Goal: Task Accomplishment & Management: Use online tool/utility

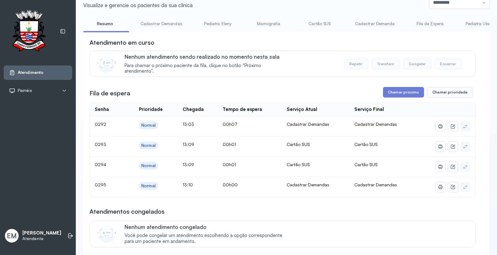
scroll to position [34, 0]
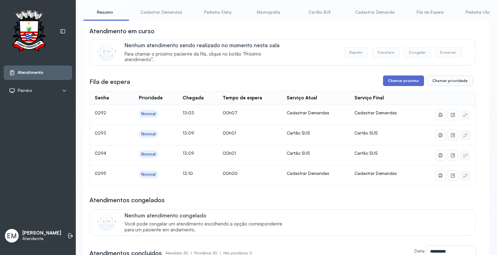
click at [401, 83] on button "Chamar próximo" at bounding box center [403, 80] width 41 height 11
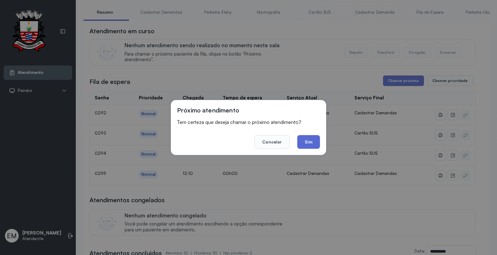
click at [310, 137] on button "Sim" at bounding box center [308, 142] width 23 height 14
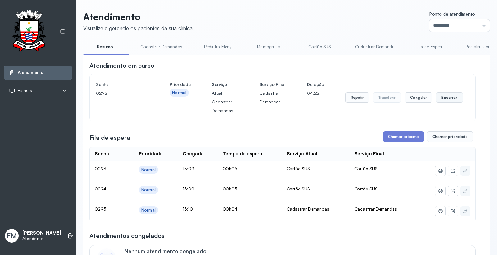
click at [445, 98] on button "Encerrar" at bounding box center [449, 97] width 26 height 11
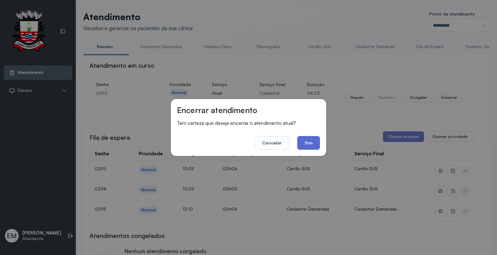
click at [311, 144] on button "Sim" at bounding box center [308, 143] width 23 height 14
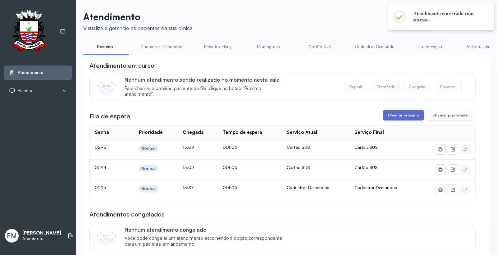
click at [398, 114] on button "Chamar próximo" at bounding box center [403, 115] width 41 height 11
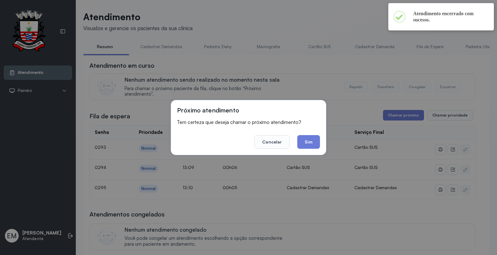
drag, startPoint x: 312, startPoint y: 142, endPoint x: 321, endPoint y: 131, distance: 13.7
click at [312, 139] on button "Sim" at bounding box center [308, 142] width 23 height 14
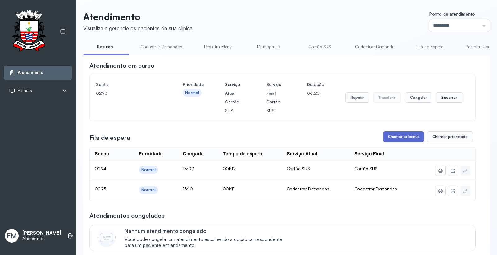
click at [398, 141] on button "Chamar próximo" at bounding box center [403, 136] width 41 height 11
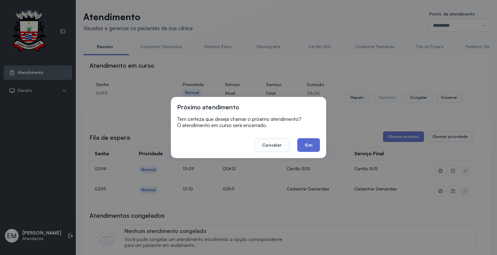
click at [309, 142] on button "Sim" at bounding box center [308, 145] width 23 height 14
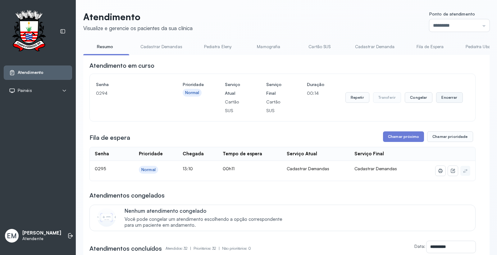
click at [449, 97] on button "Encerrar" at bounding box center [449, 97] width 26 height 11
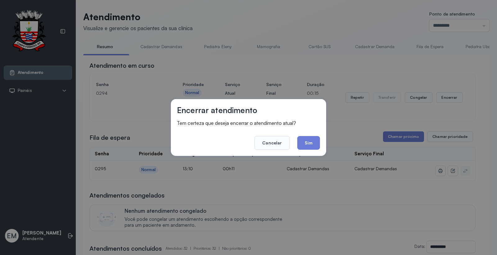
drag, startPoint x: 300, startPoint y: 144, endPoint x: 306, endPoint y: 140, distance: 6.7
click at [302, 142] on button "Sim" at bounding box center [308, 143] width 23 height 14
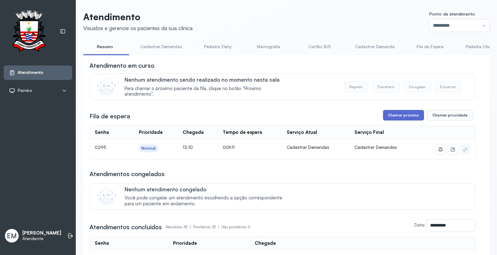
click at [403, 115] on button "Chamar próximo" at bounding box center [403, 115] width 41 height 11
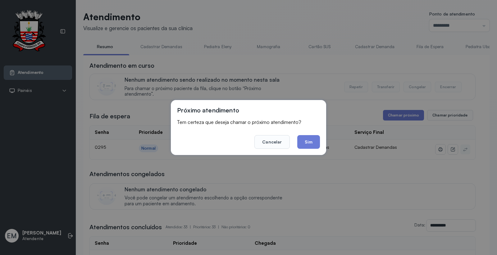
drag, startPoint x: 302, startPoint y: 142, endPoint x: 308, endPoint y: 143, distance: 5.4
click at [304, 144] on button "Sim" at bounding box center [308, 142] width 23 height 14
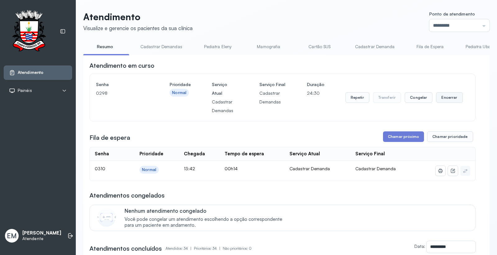
click at [436, 95] on button "Encerrar" at bounding box center [449, 97] width 26 height 11
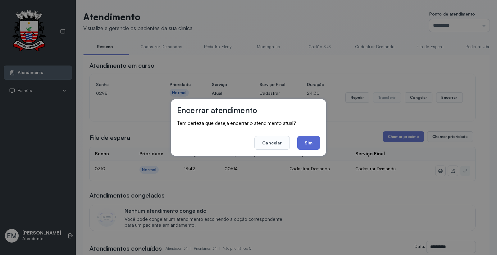
click at [318, 145] on button "Sim" at bounding box center [308, 143] width 23 height 14
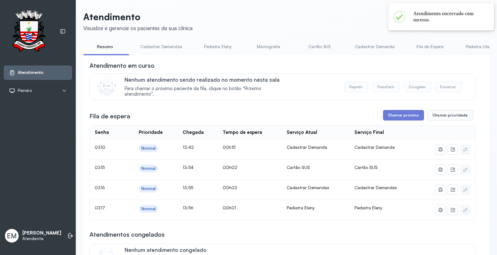
click at [390, 115] on button "Chamar próximo" at bounding box center [403, 115] width 41 height 11
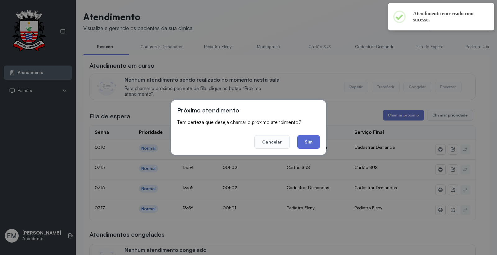
click at [300, 142] on button "Sim" at bounding box center [308, 142] width 23 height 14
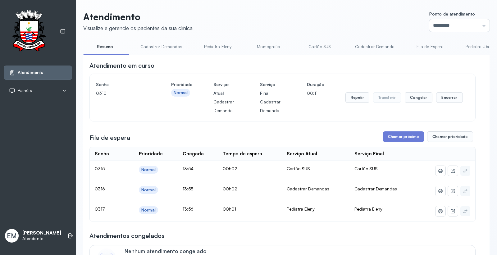
click at [434, 15] on span "Ponto de atendimento" at bounding box center [452, 13] width 46 height 5
click at [434, 23] on input "*********" at bounding box center [459, 25] width 60 height 12
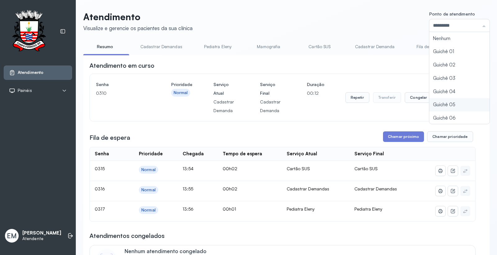
scroll to position [27, 0]
click at [441, 98] on button "Encerrar" at bounding box center [449, 97] width 26 height 11
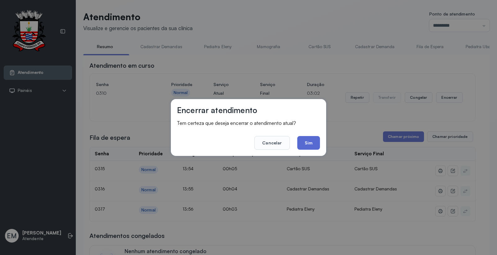
click at [311, 147] on button "Sim" at bounding box center [308, 143] width 23 height 14
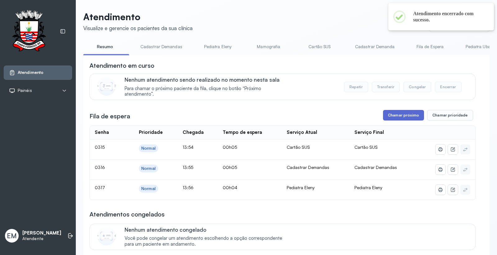
click at [396, 118] on button "Chamar próximo" at bounding box center [403, 115] width 41 height 11
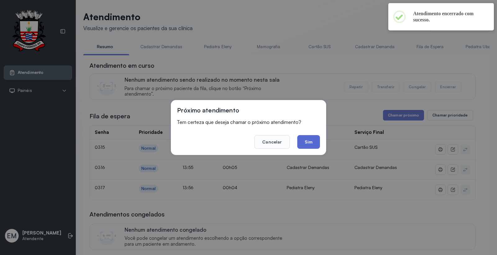
click at [308, 144] on button "Sim" at bounding box center [308, 142] width 23 height 14
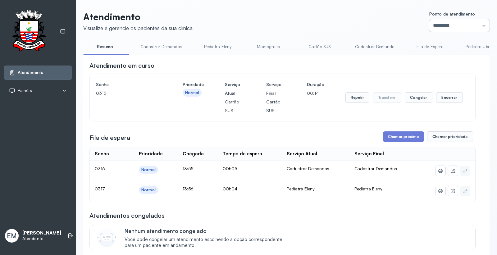
click at [452, 27] on input "*********" at bounding box center [459, 25] width 60 height 12
type input "*********"
click at [442, 97] on button "Encerrar" at bounding box center [449, 97] width 26 height 11
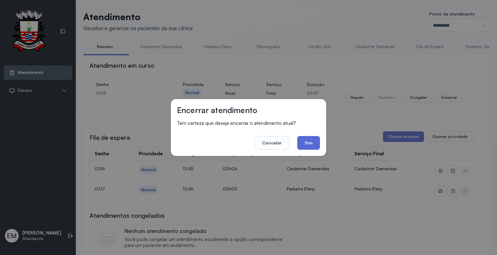
click at [311, 142] on button "Sim" at bounding box center [308, 143] width 23 height 14
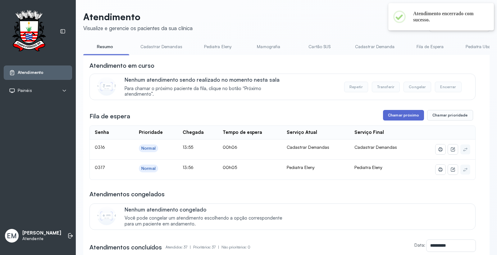
click at [394, 113] on button "Chamar próximo" at bounding box center [403, 115] width 41 height 11
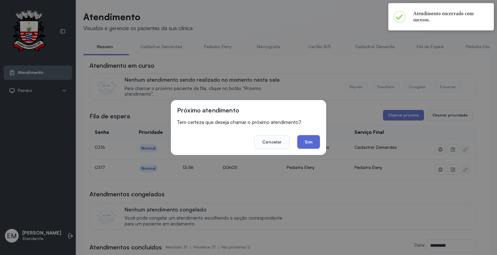
click at [312, 138] on button "Sim" at bounding box center [308, 142] width 23 height 14
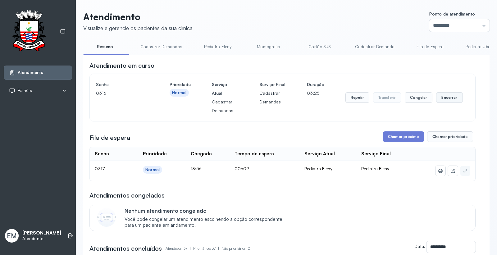
click at [436, 94] on button "Encerrar" at bounding box center [449, 97] width 26 height 11
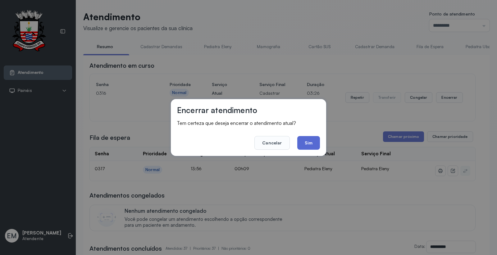
click at [305, 143] on button "Sim" at bounding box center [308, 143] width 23 height 14
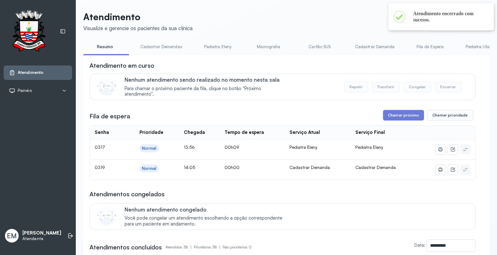
click at [396, 119] on button "Chamar próximo" at bounding box center [403, 115] width 41 height 11
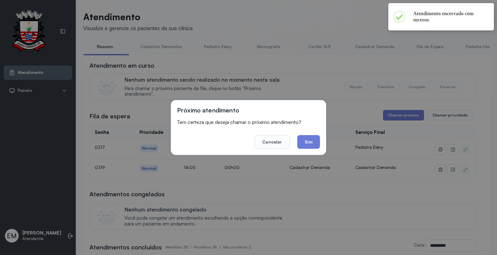
click at [315, 140] on button "Sim" at bounding box center [308, 142] width 23 height 14
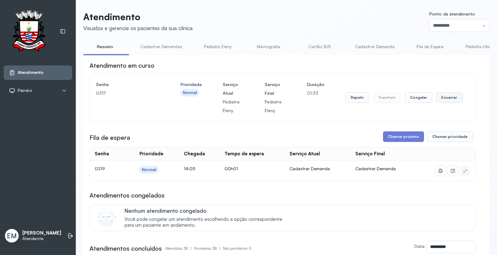
click at [440, 98] on button "Encerrar" at bounding box center [449, 97] width 26 height 11
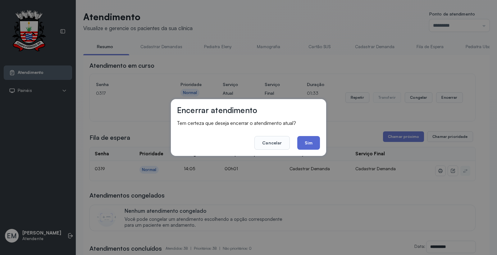
click at [316, 142] on button "Sim" at bounding box center [308, 143] width 23 height 14
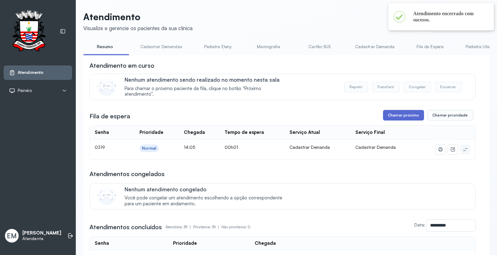
click at [403, 116] on button "Chamar próximo" at bounding box center [403, 115] width 41 height 11
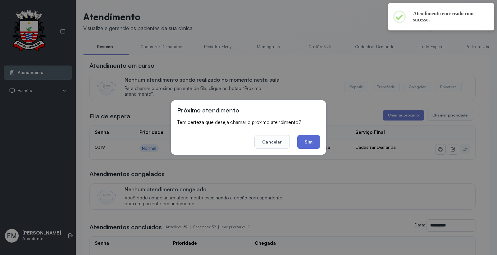
click at [310, 142] on button "Sim" at bounding box center [308, 142] width 23 height 14
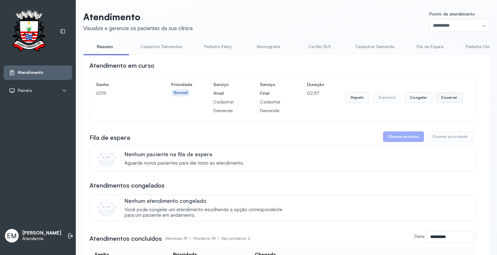
click at [447, 100] on button "Encerrar" at bounding box center [449, 97] width 26 height 11
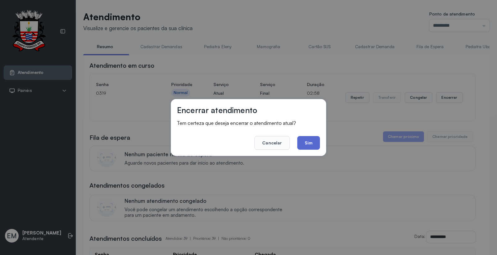
click at [310, 139] on button "Sim" at bounding box center [308, 143] width 23 height 14
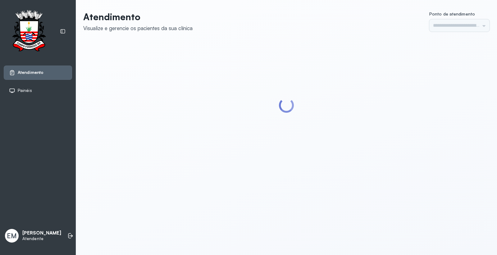
type input "*********"
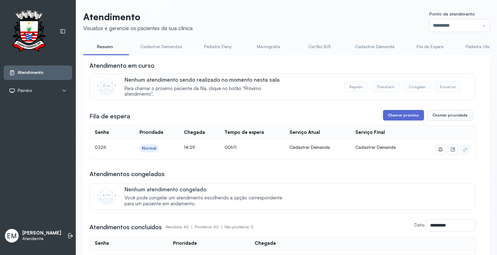
click at [400, 111] on button "Chamar próximo" at bounding box center [403, 115] width 41 height 11
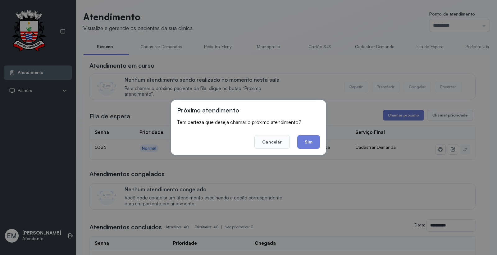
click at [297, 134] on footer "Cancelar Sim" at bounding box center [248, 137] width 143 height 22
drag, startPoint x: 314, startPoint y: 140, endPoint x: 230, endPoint y: 47, distance: 125.8
click at [314, 141] on button "Sim" at bounding box center [308, 142] width 23 height 14
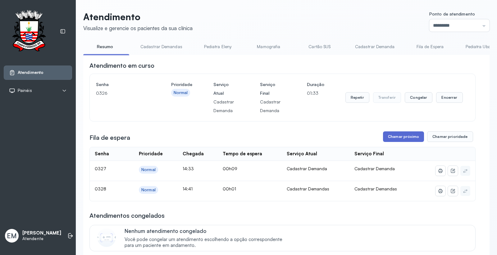
click at [400, 135] on button "Chamar próximo" at bounding box center [403, 136] width 41 height 11
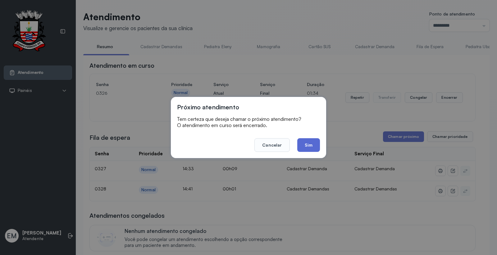
click at [312, 146] on button "Sim" at bounding box center [308, 145] width 23 height 14
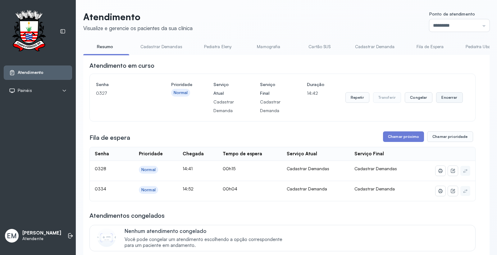
click at [440, 97] on button "Encerrar" at bounding box center [449, 97] width 26 height 11
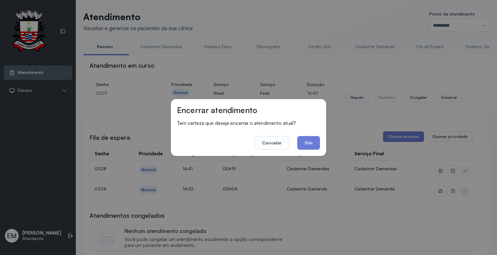
click at [322, 144] on div "Encerrar atendimento Tem certeza que deseja encerrar o atendimento atual? Cance…" at bounding box center [248, 127] width 155 height 57
click at [314, 144] on button "Sim" at bounding box center [308, 143] width 23 height 14
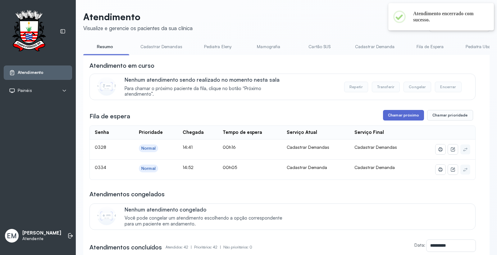
click at [404, 117] on button "Chamar próximo" at bounding box center [403, 115] width 41 height 11
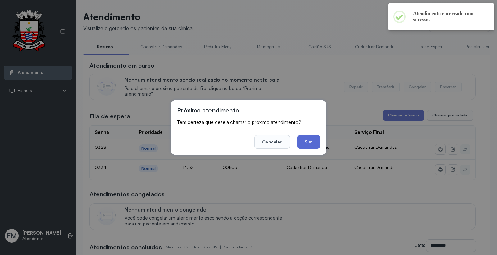
drag, startPoint x: 318, startPoint y: 142, endPoint x: 312, endPoint y: 116, distance: 26.1
click at [318, 142] on button "Sim" at bounding box center [308, 142] width 23 height 14
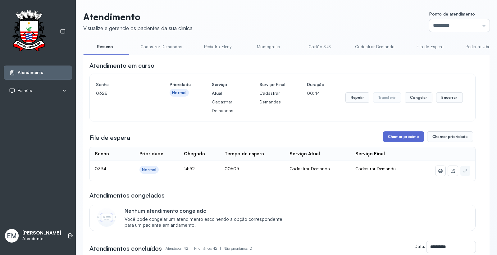
click at [393, 140] on button "Chamar próximo" at bounding box center [403, 136] width 41 height 11
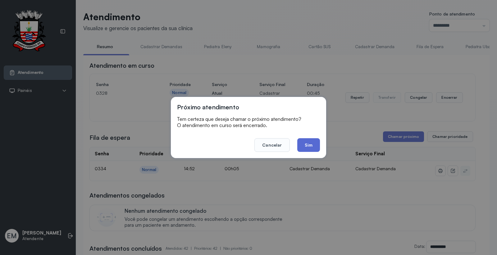
click at [306, 142] on button "Sim" at bounding box center [308, 145] width 23 height 14
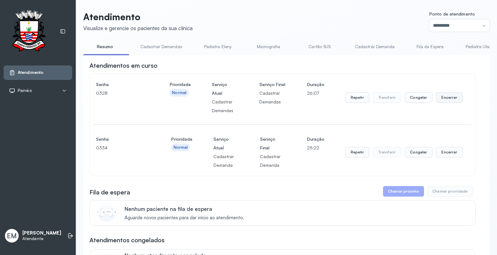
click at [445, 96] on button "Encerrar" at bounding box center [449, 97] width 26 height 11
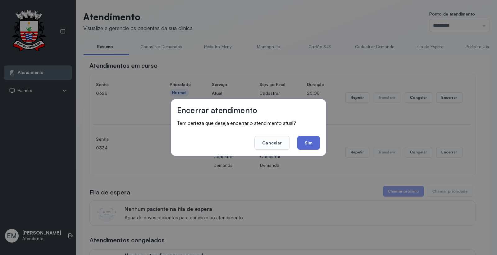
click at [314, 144] on button "Sim" at bounding box center [308, 143] width 23 height 14
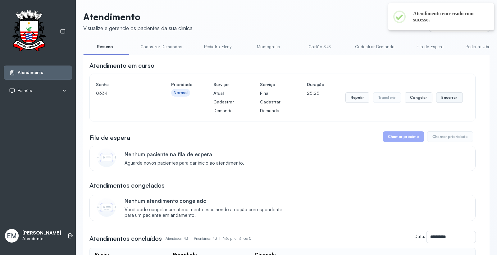
click at [440, 98] on button "Encerrar" at bounding box center [449, 97] width 26 height 11
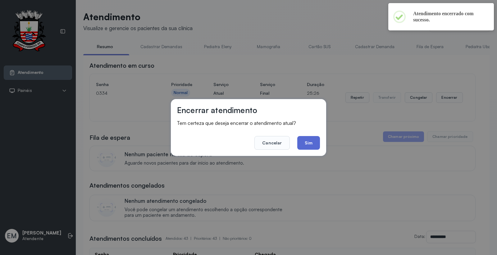
click at [313, 144] on button "Sim" at bounding box center [308, 143] width 23 height 14
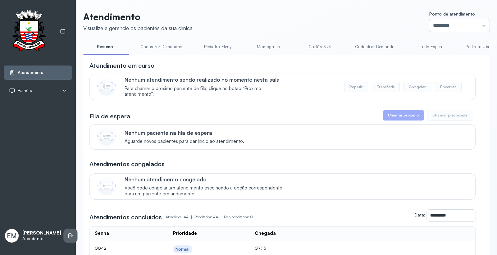
click at [68, 235] on icon at bounding box center [69, 235] width 3 height 5
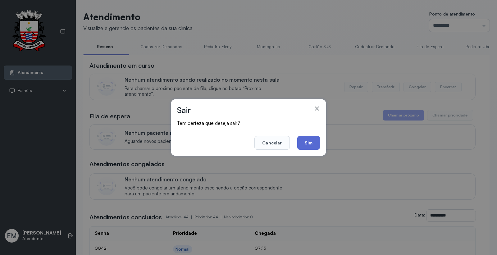
click at [310, 148] on button "Sim" at bounding box center [308, 143] width 23 height 14
